Goal: Find specific page/section: Find specific page/section

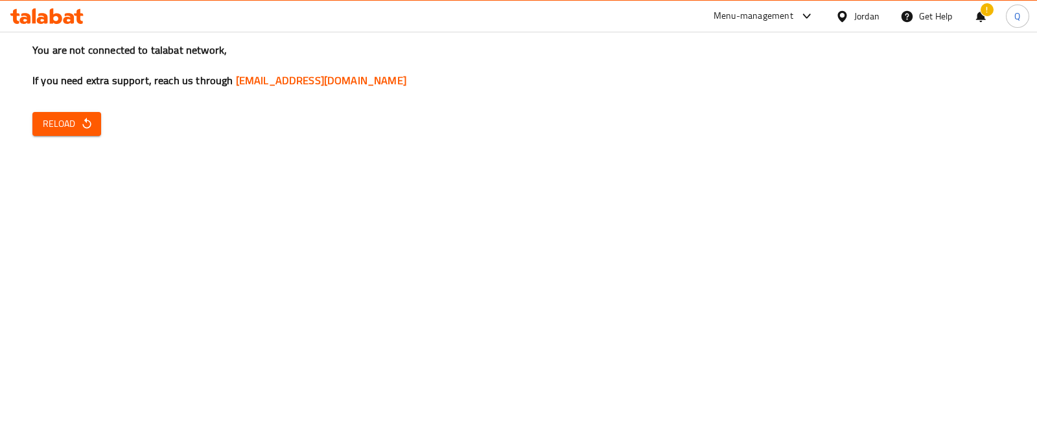
click at [89, 108] on div "You are not connected to talabat network, If you need extra support, reach us t…" at bounding box center [518, 223] width 1037 height 446
click at [85, 128] on icon "button" at bounding box center [86, 123] width 8 height 11
click at [68, 130] on span "Reload" at bounding box center [67, 124] width 48 height 16
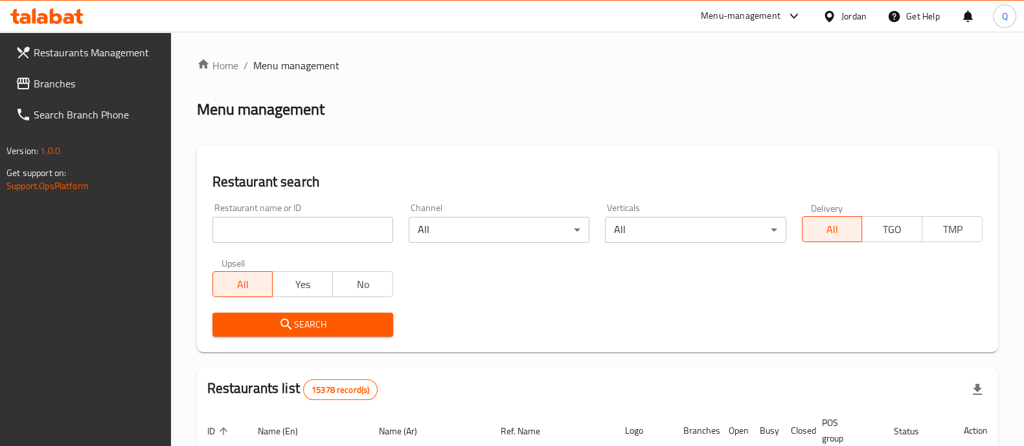
click at [367, 221] on input "search" at bounding box center [303, 230] width 181 height 26
click button "Search" at bounding box center [303, 325] width 181 height 24
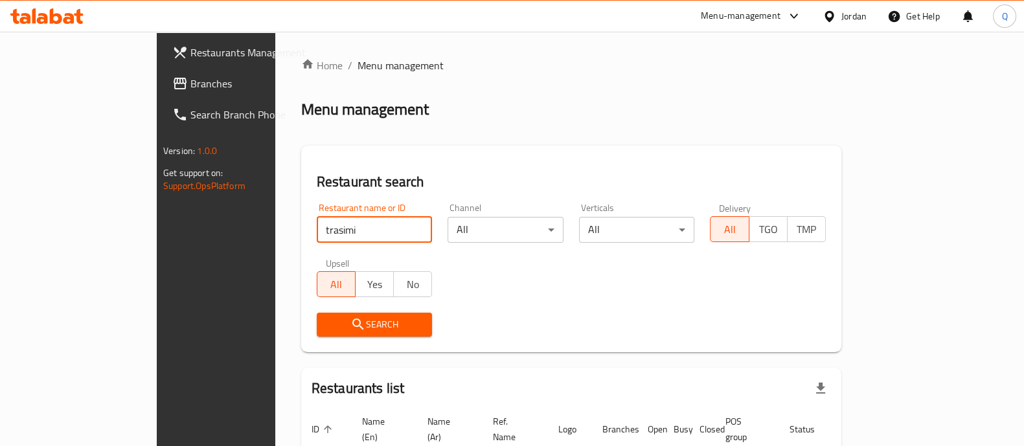
scroll to position [82, 0]
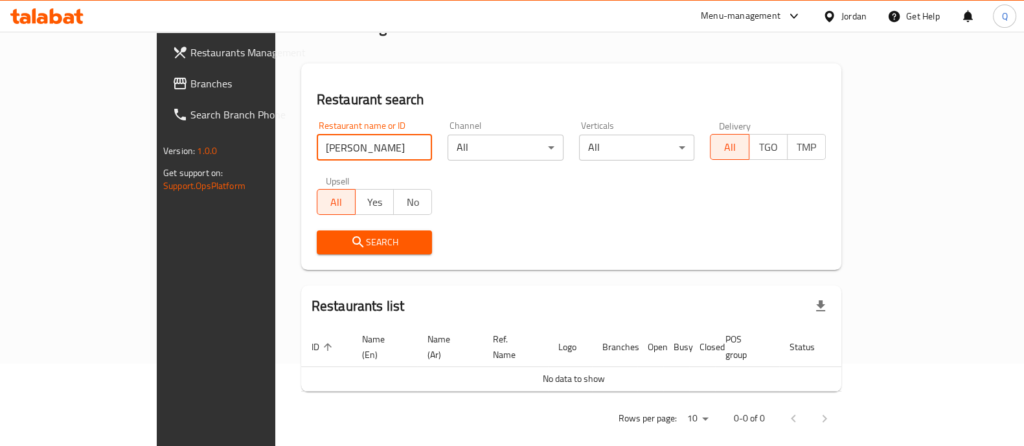
type input "trasi"
click button "Search" at bounding box center [375, 243] width 116 height 24
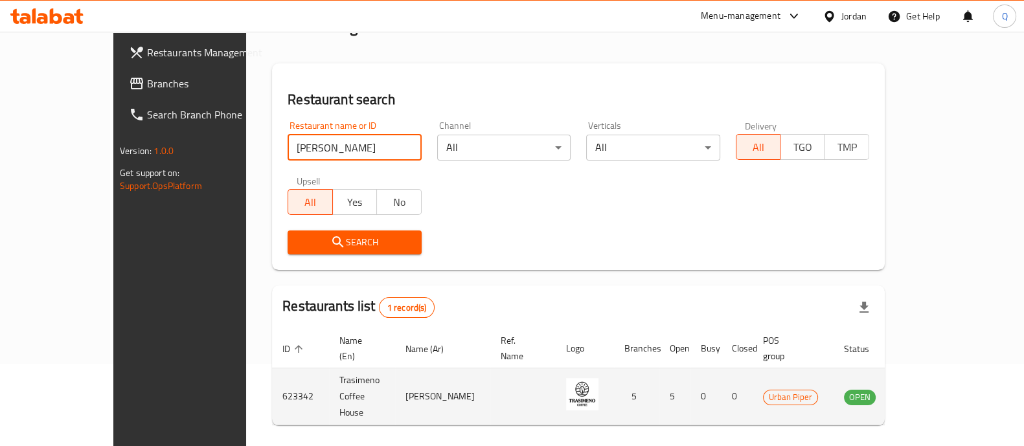
click at [928, 389] on icon "enhanced table" at bounding box center [920, 397] width 16 height 16
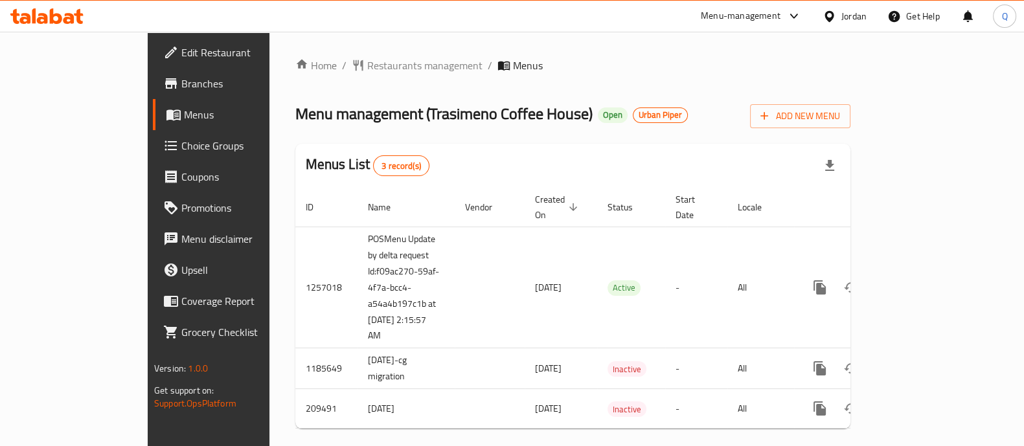
click at [181, 88] on span "Branches" at bounding box center [244, 84] width 127 height 16
